Goal: Find specific page/section: Find specific page/section

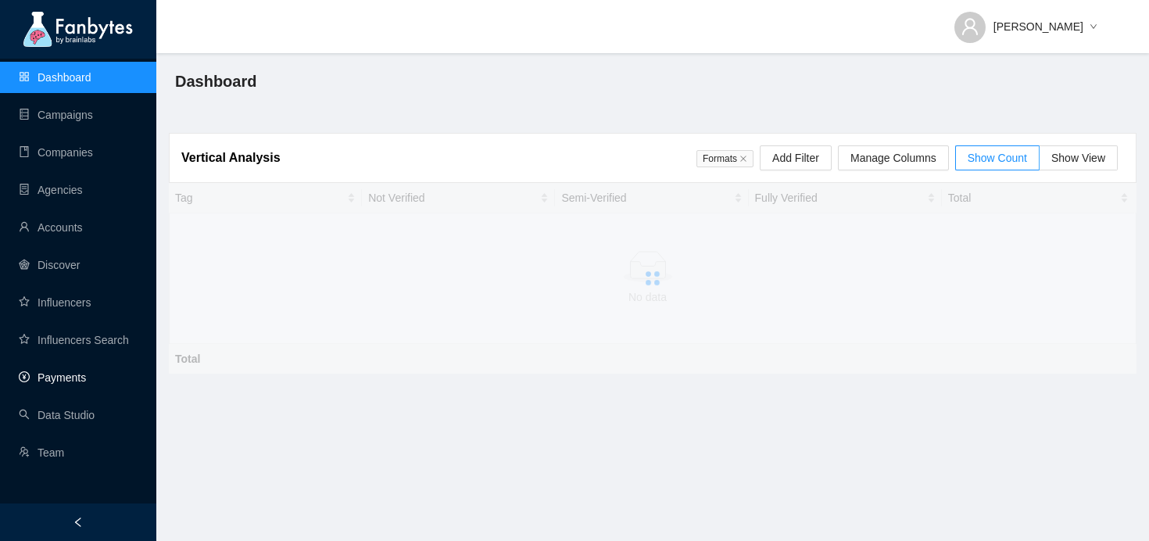
click at [76, 371] on link "Payments" at bounding box center [52, 377] width 67 height 13
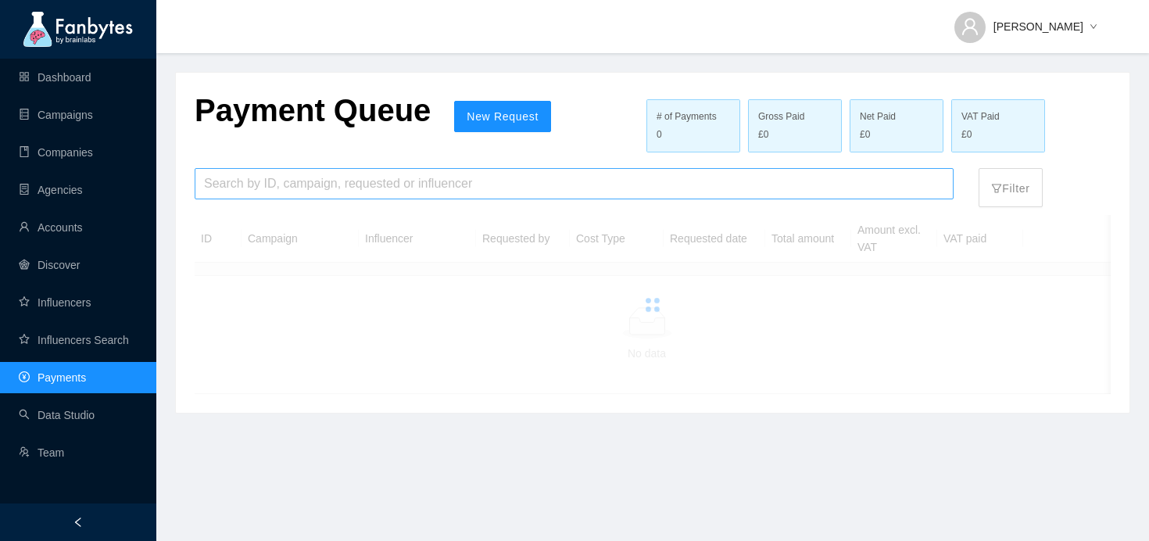
click at [422, 179] on input "search" at bounding box center [574, 184] width 740 height 30
type input "*****"
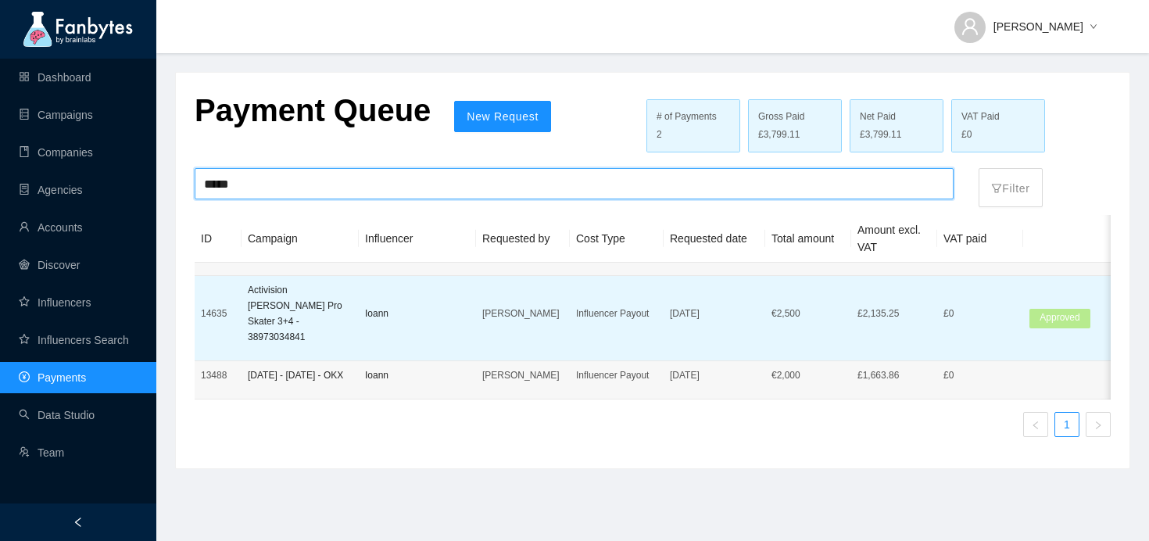
click at [452, 308] on p "Ioann" at bounding box center [417, 314] width 105 height 16
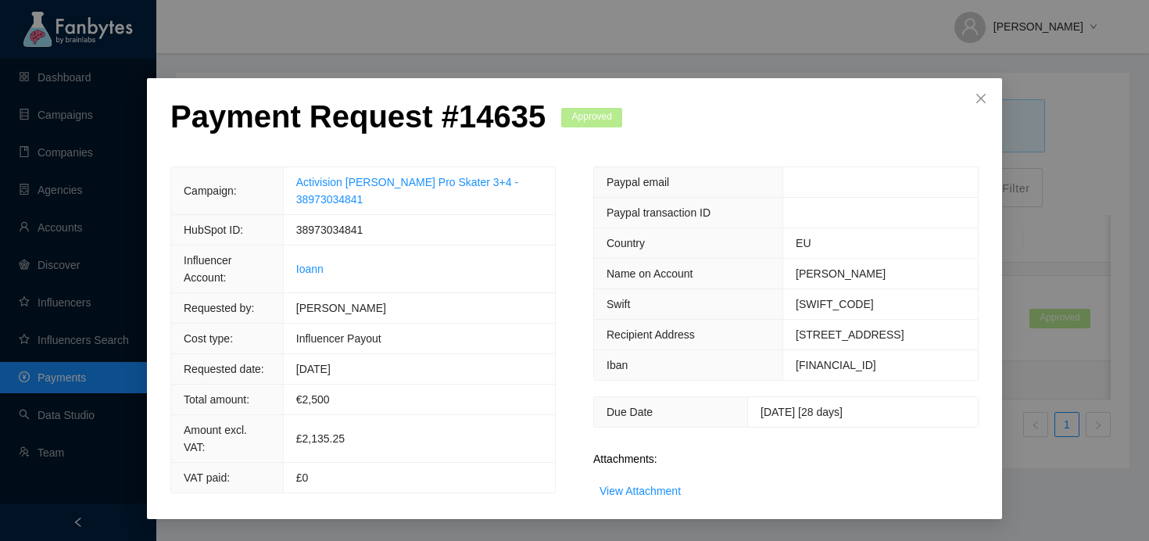
scroll to position [31, 0]
click at [613, 486] on div "View Attachment" at bounding box center [640, 490] width 81 height 17
click at [615, 490] on link "View Attachment" at bounding box center [640, 491] width 81 height 13
